Goal: Navigation & Orientation: Go to known website

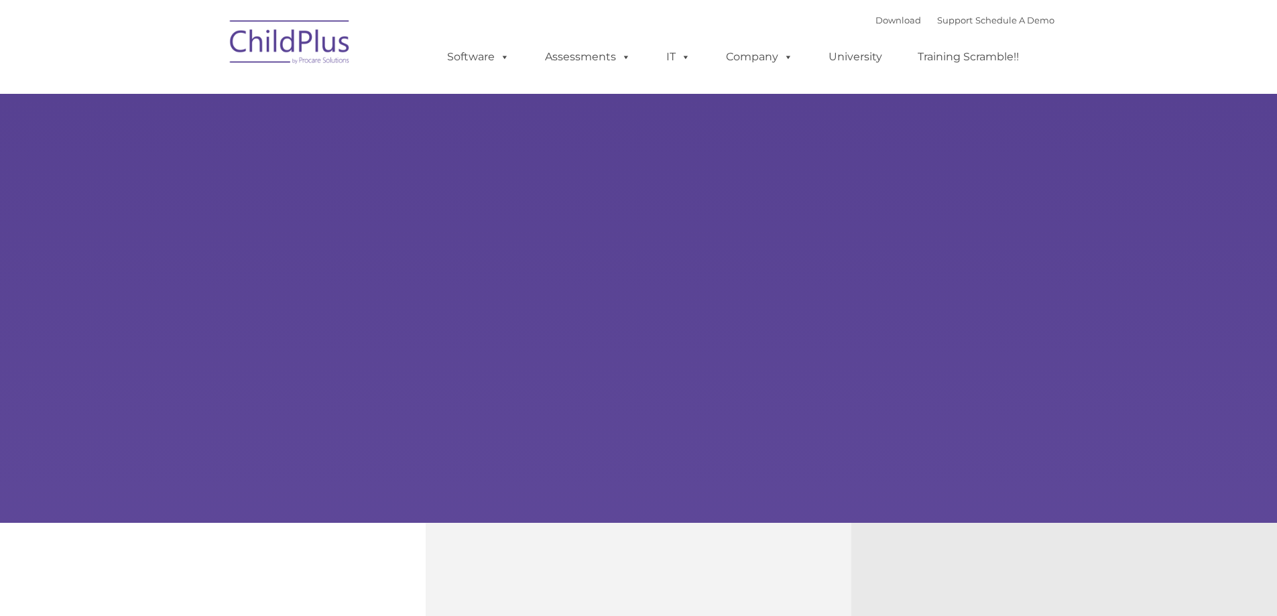
type input ""
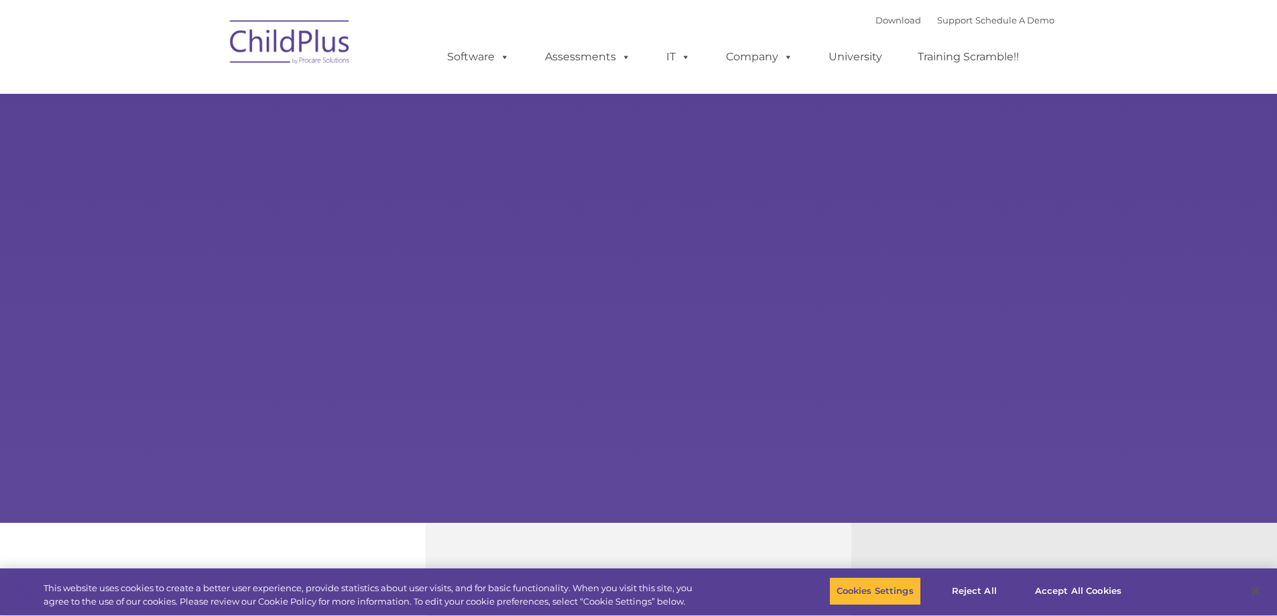
select select "MEDIUM"
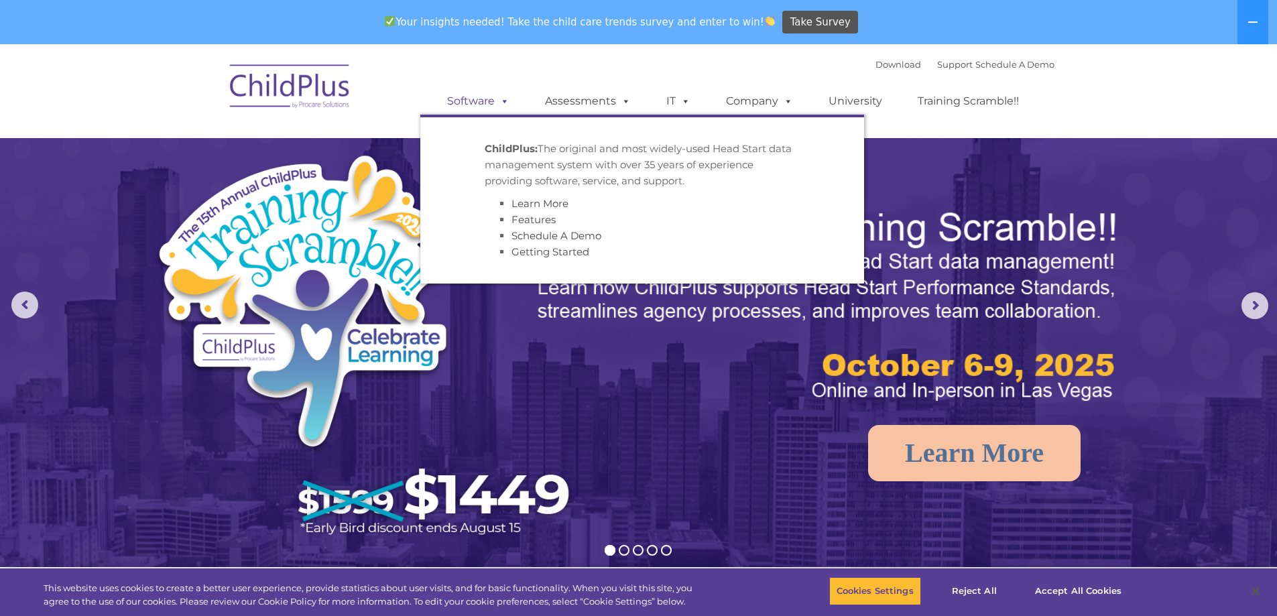
click at [501, 102] on span at bounding box center [502, 101] width 15 height 13
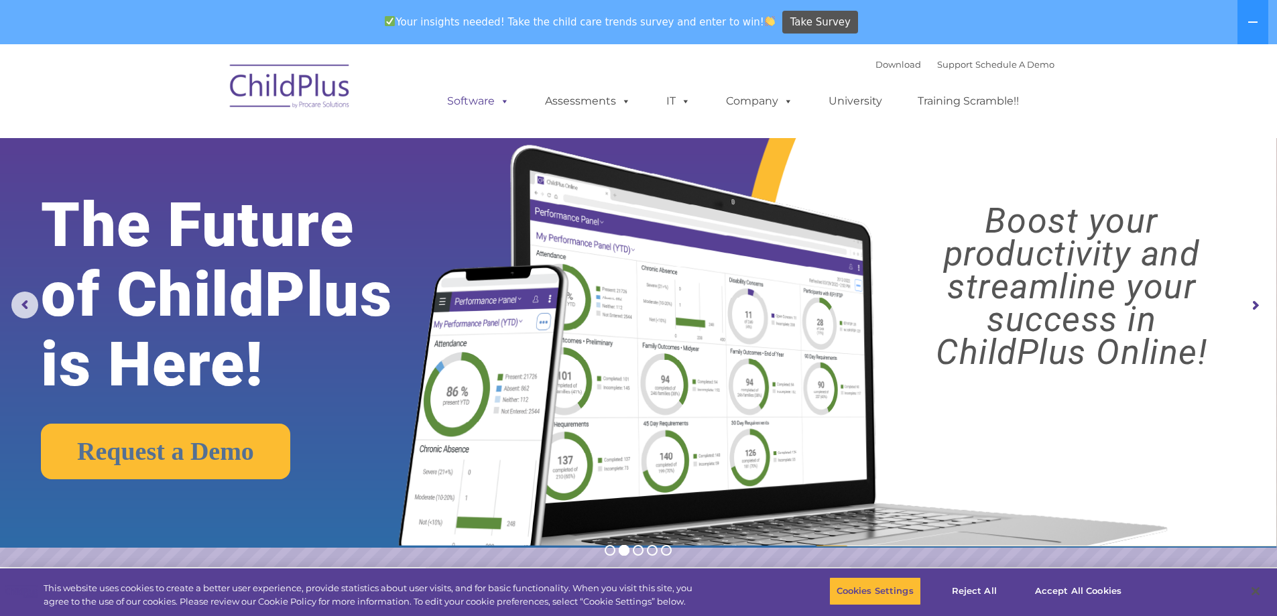
click at [509, 99] on span at bounding box center [502, 101] width 15 height 13
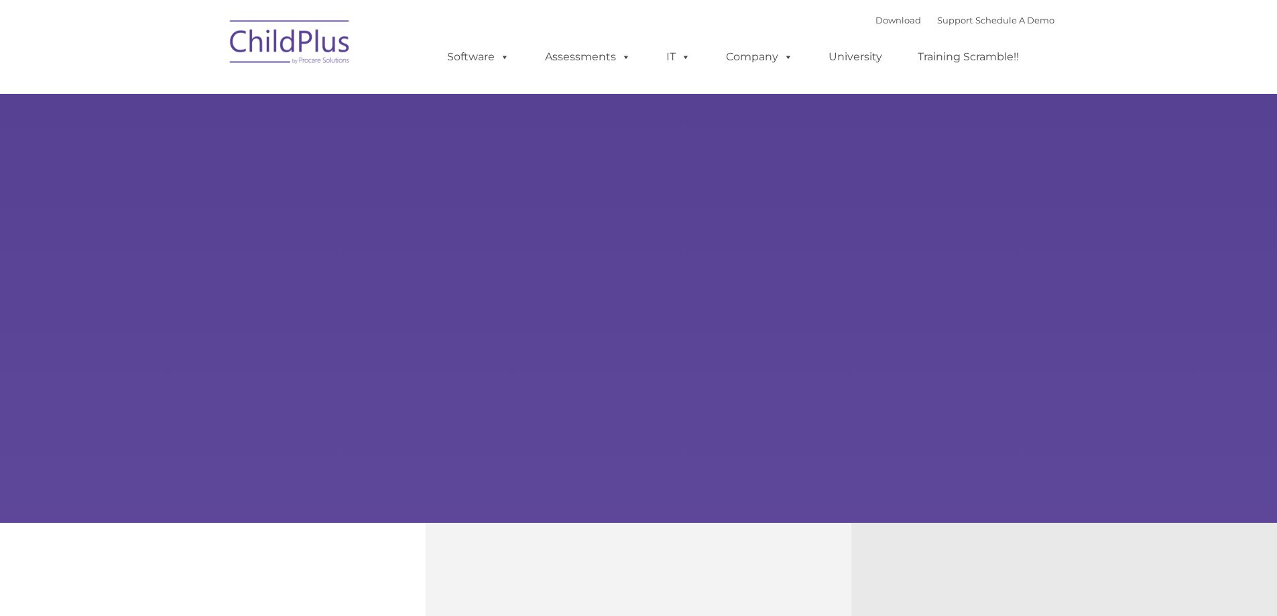
type input ""
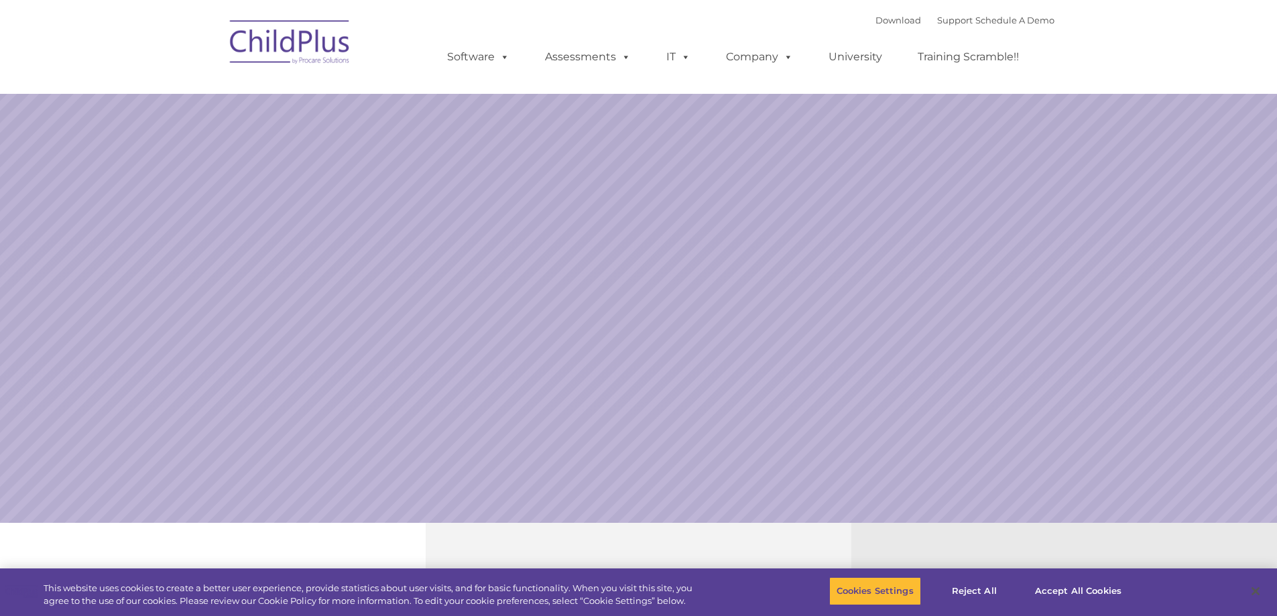
select select "MEDIUM"
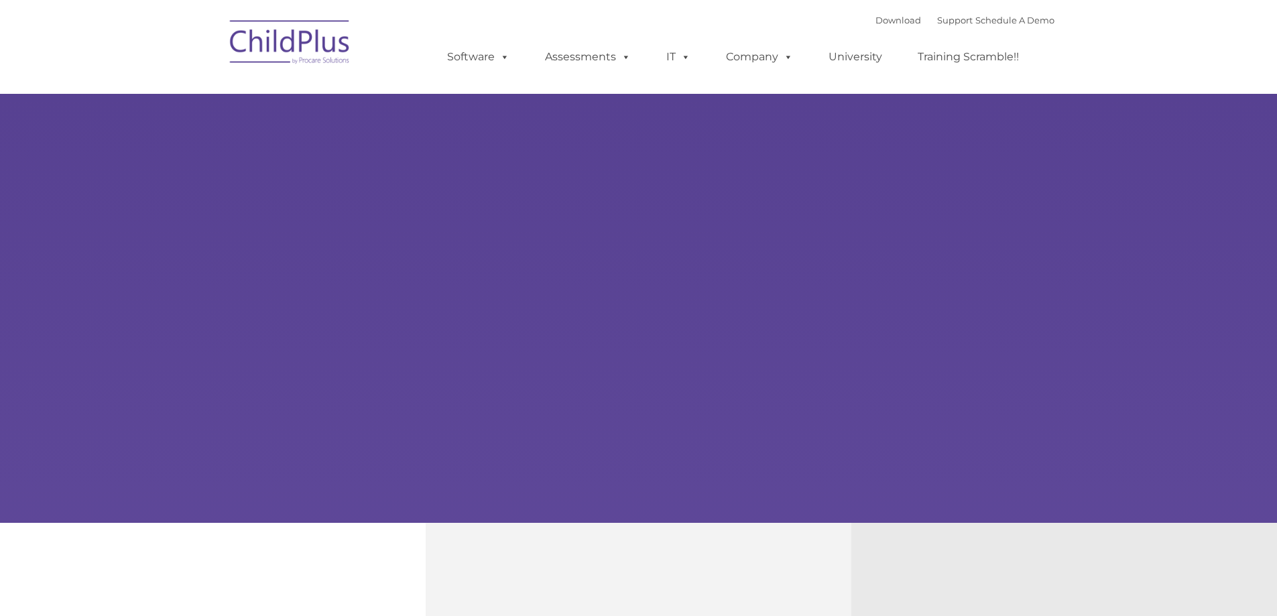
type input ""
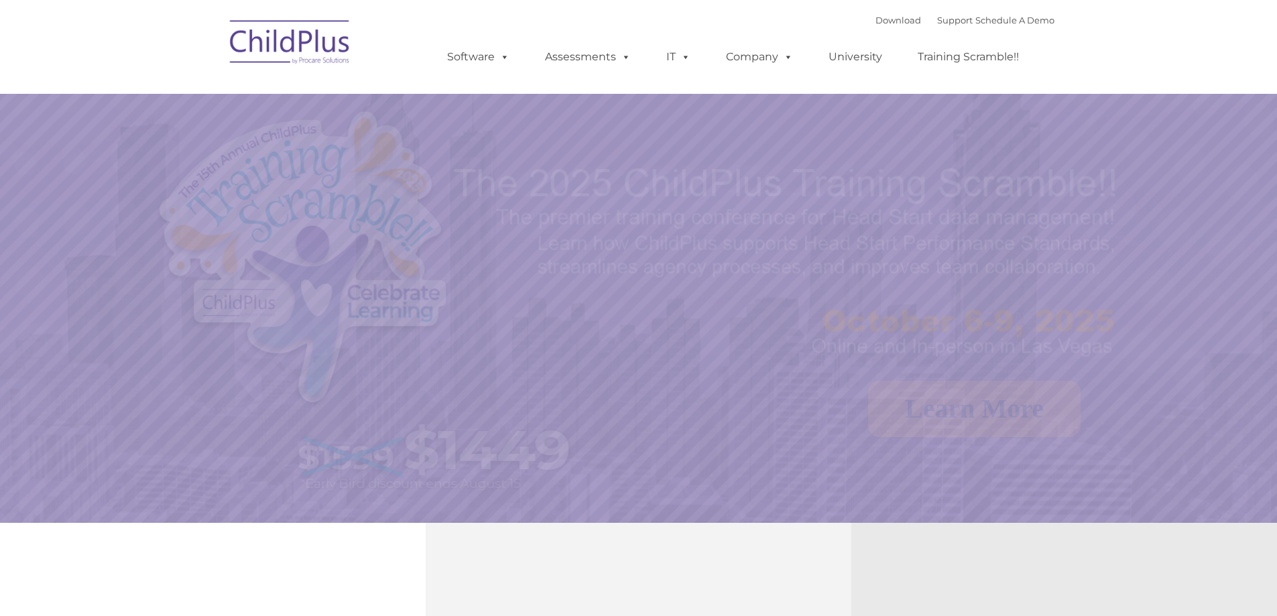
select select "MEDIUM"
